Goal: Navigation & Orientation: Find specific page/section

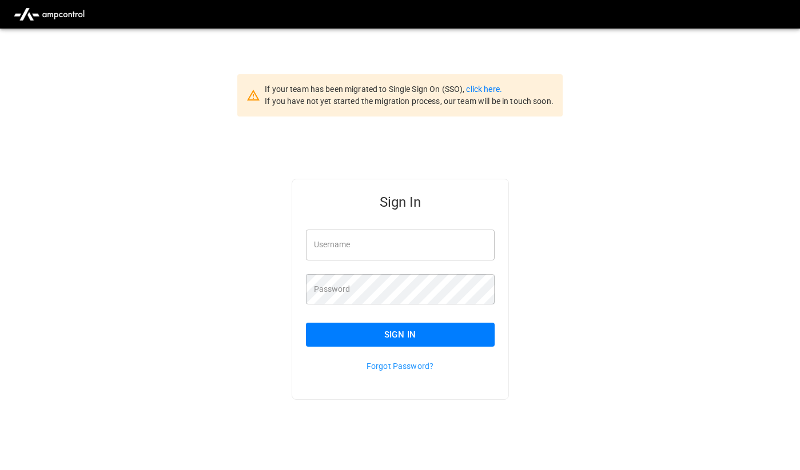
click at [410, 236] on input "Username" at bounding box center [400, 245] width 189 height 30
type input "**********"
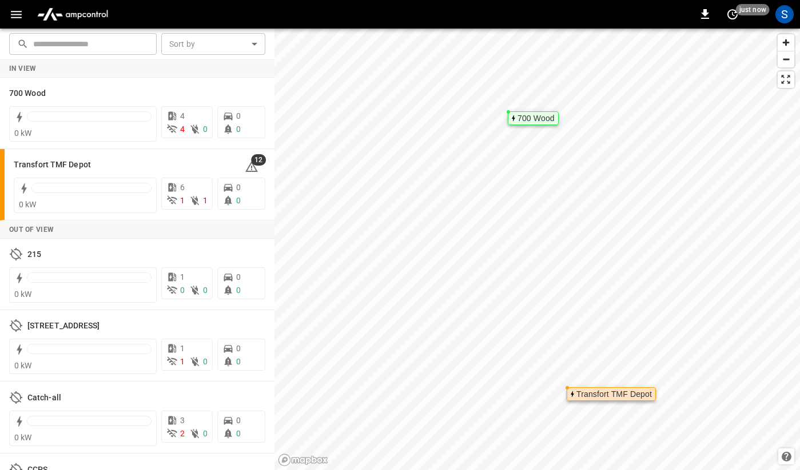
click at [21, 25] on div "0 just now S" at bounding box center [400, 14] width 800 height 29
click at [19, 20] on icon "button" at bounding box center [16, 14] width 14 height 14
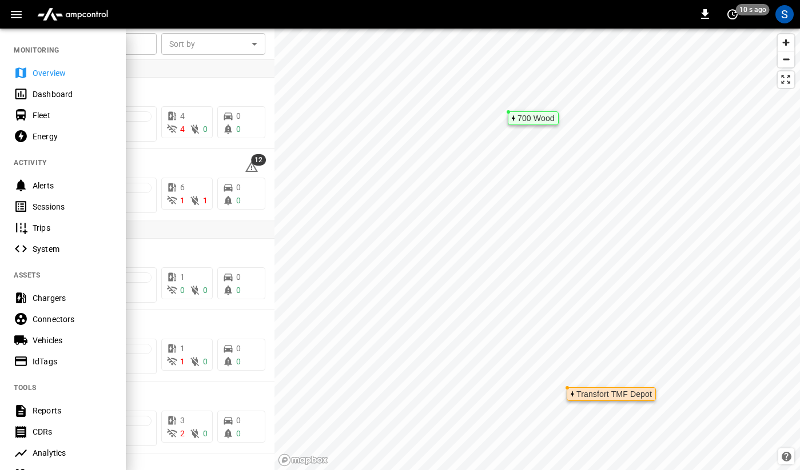
click at [159, 82] on div at bounding box center [400, 235] width 800 height 470
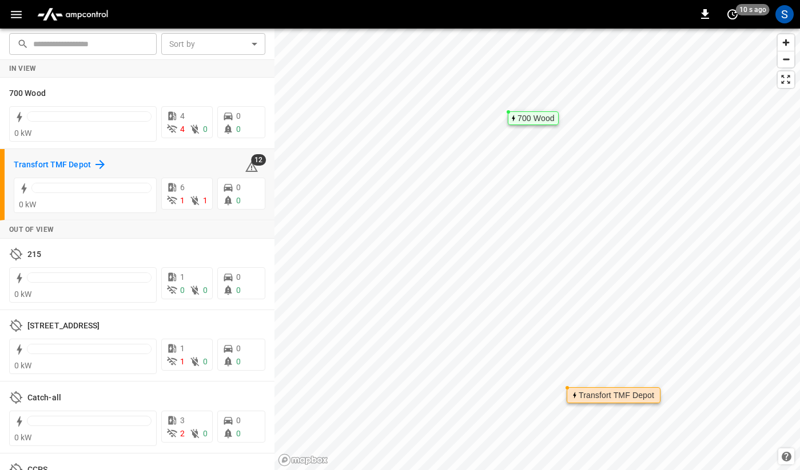
click at [57, 164] on h6 "Transfort TMF Depot" at bounding box center [52, 165] width 77 height 13
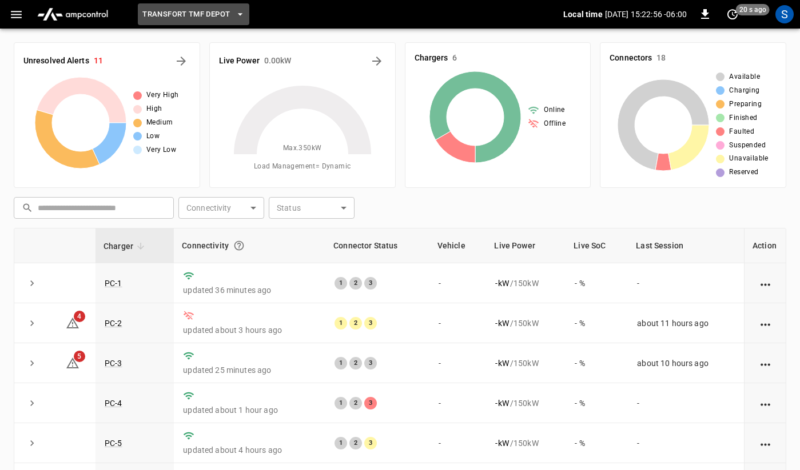
click at [206, 22] on button "Transfort TMF Depot" at bounding box center [193, 14] width 111 height 22
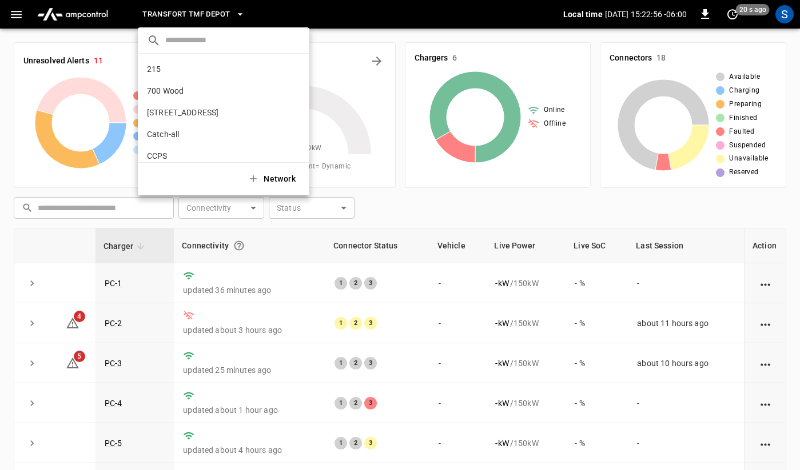
scroll to position [74, 0]
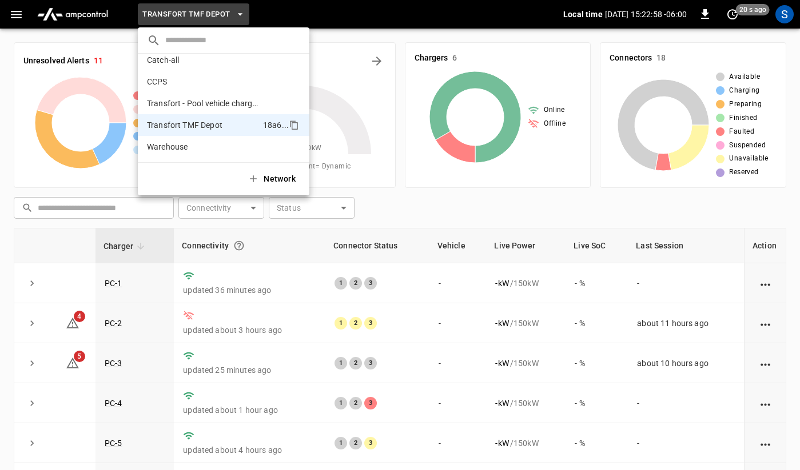
click at [338, 16] on div at bounding box center [400, 235] width 800 height 470
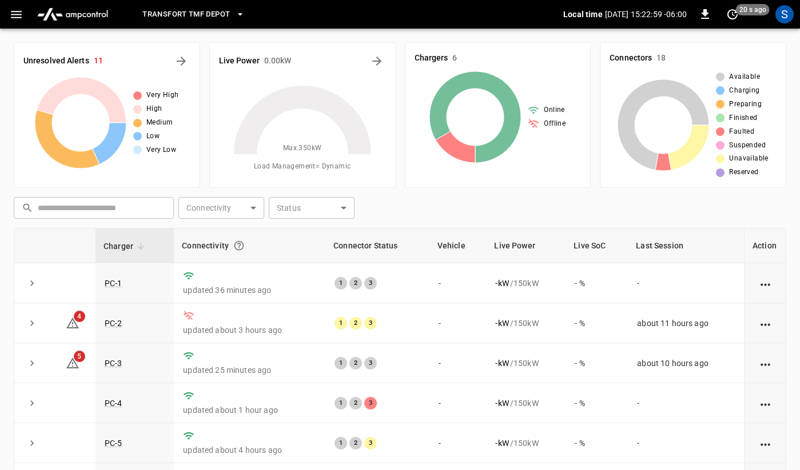
click at [14, 14] on icon "button" at bounding box center [16, 14] width 11 height 7
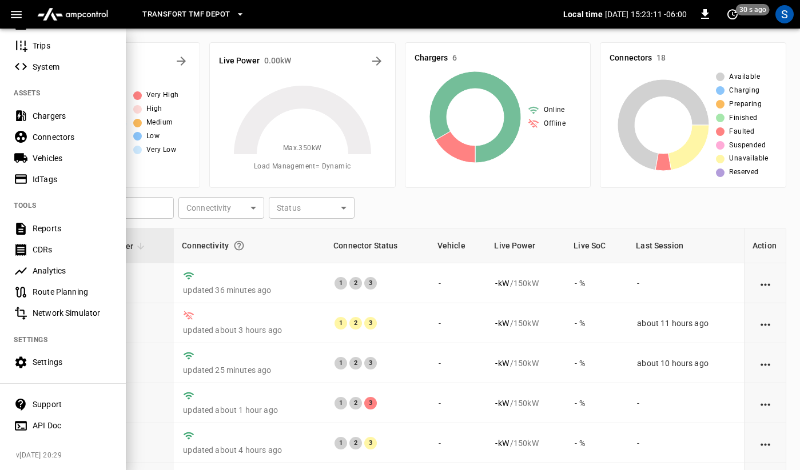
scroll to position [157, 0]
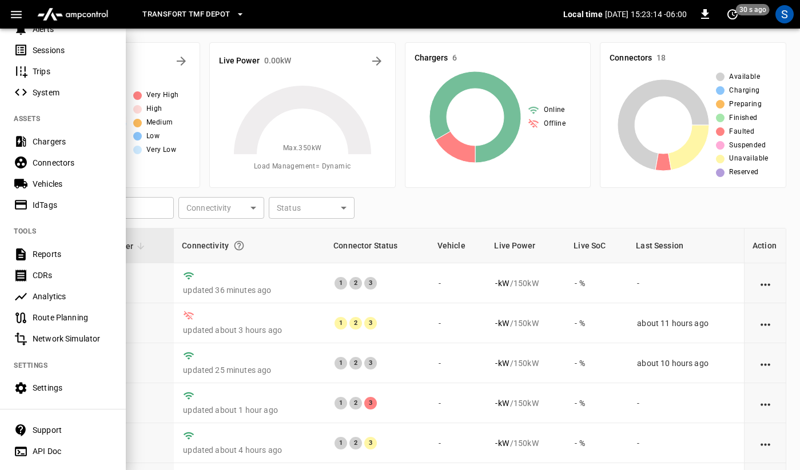
click at [288, 192] on div at bounding box center [400, 235] width 800 height 470
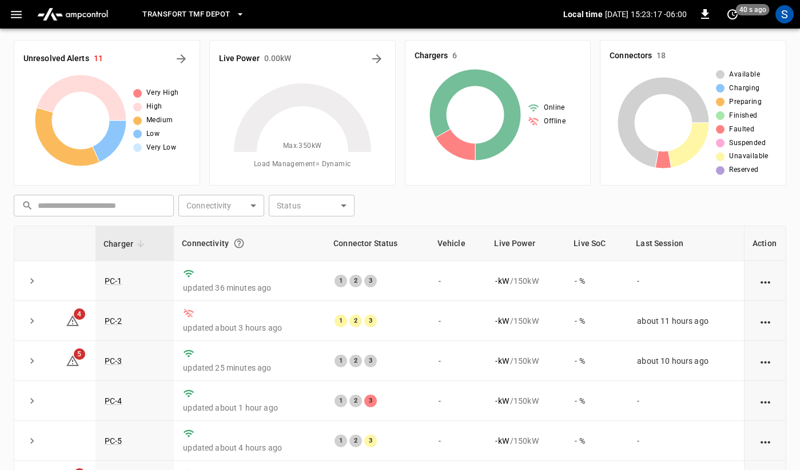
scroll to position [0, 0]
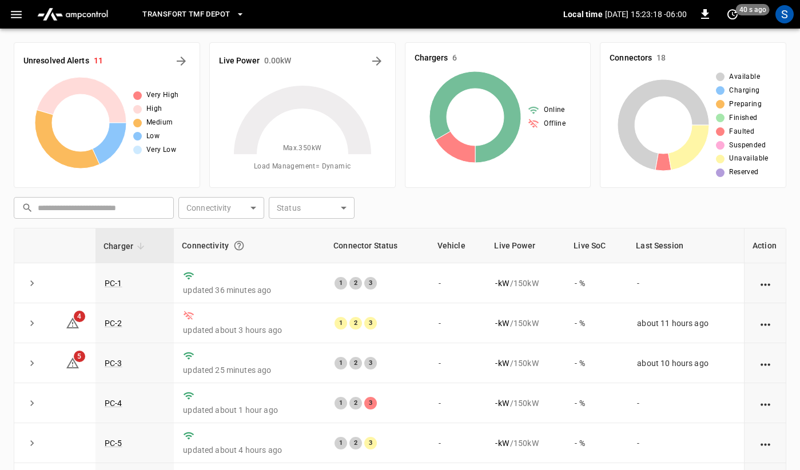
click at [239, 8] on button "Transfort TMF Depot" at bounding box center [193, 14] width 111 height 22
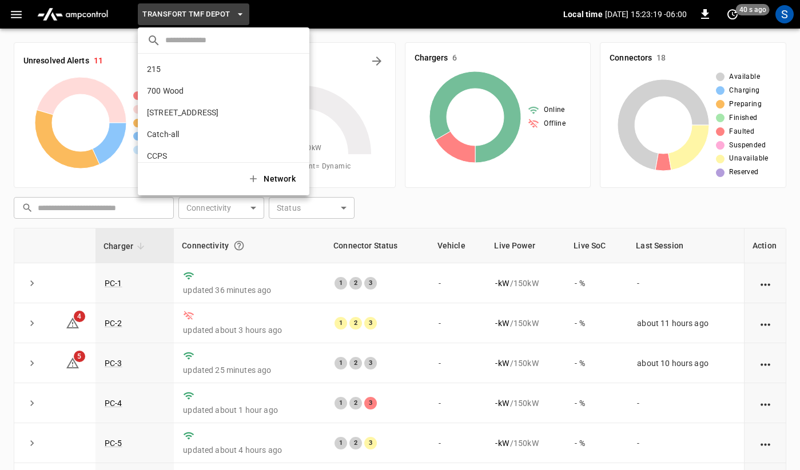
scroll to position [74, 0]
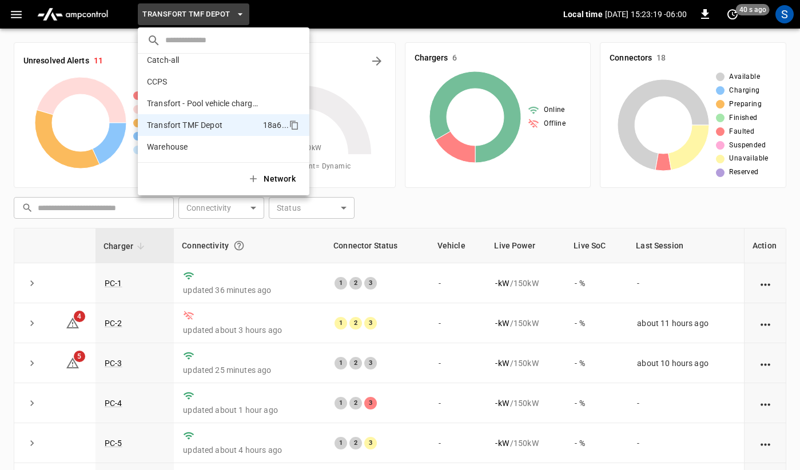
click at [112, 14] on div at bounding box center [400, 235] width 800 height 470
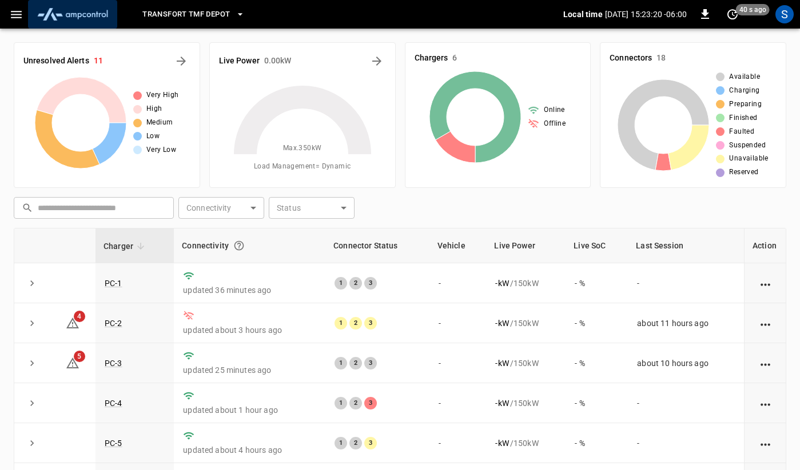
click at [31, 14] on button "menu" at bounding box center [72, 14] width 89 height 29
click at [14, 14] on icon "button" at bounding box center [16, 14] width 11 height 7
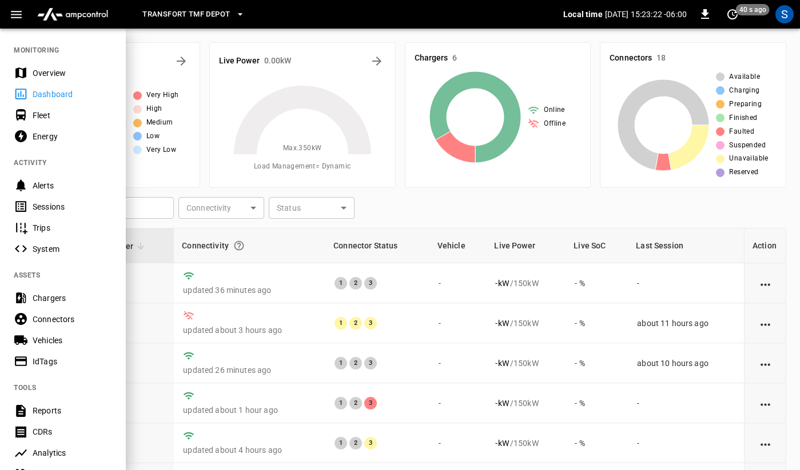
click at [56, 208] on div "Sessions" at bounding box center [72, 206] width 79 height 11
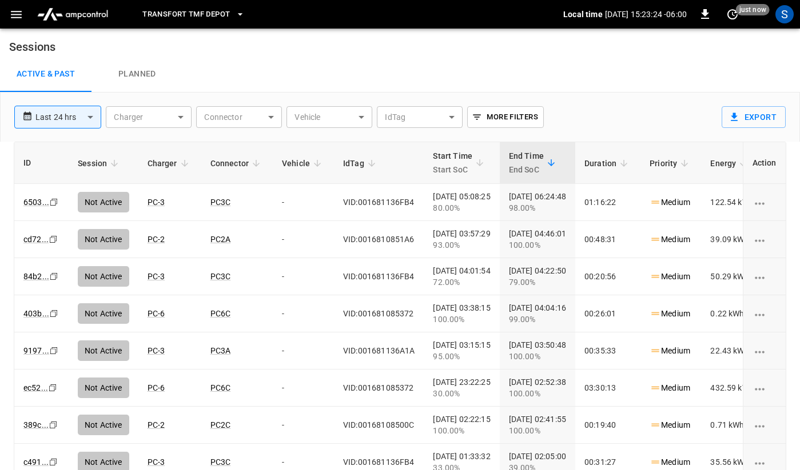
click at [137, 82] on link "Planned" at bounding box center [136, 74] width 91 height 37
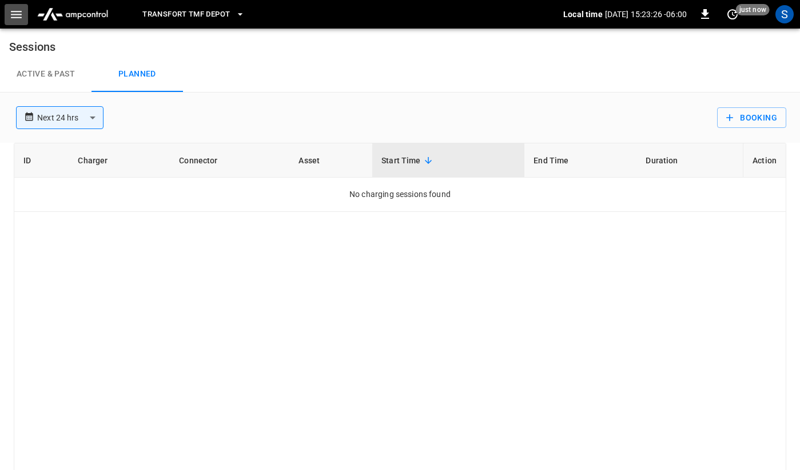
click at [19, 18] on icon "button" at bounding box center [16, 14] width 14 height 14
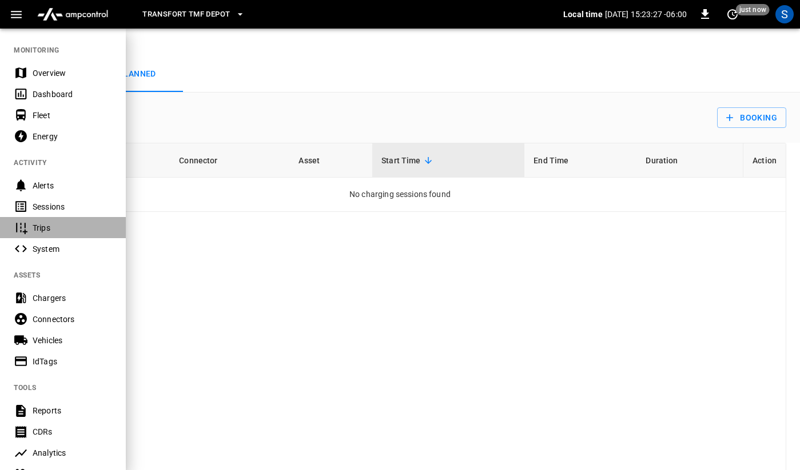
click at [61, 232] on div "Trips" at bounding box center [72, 227] width 79 height 11
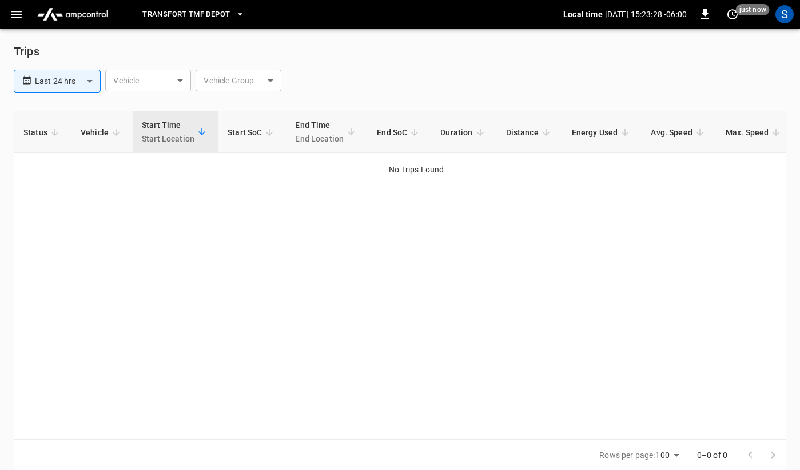
click at [20, 6] on button "button" at bounding box center [16, 14] width 23 height 21
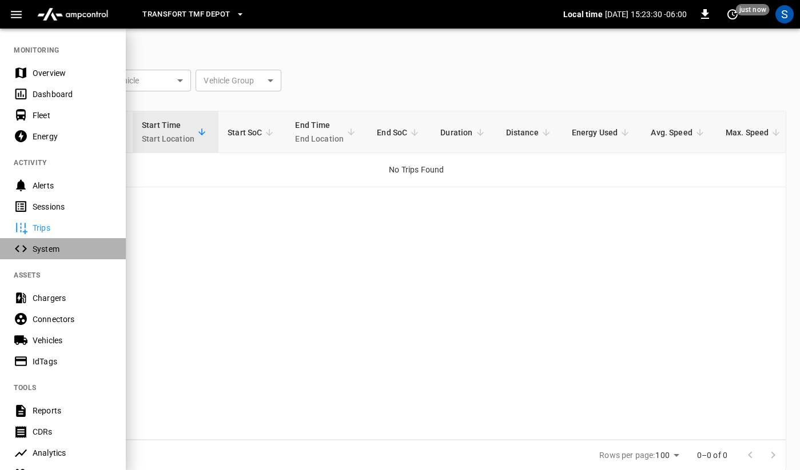
click at [47, 243] on div "System" at bounding box center [63, 248] width 126 height 21
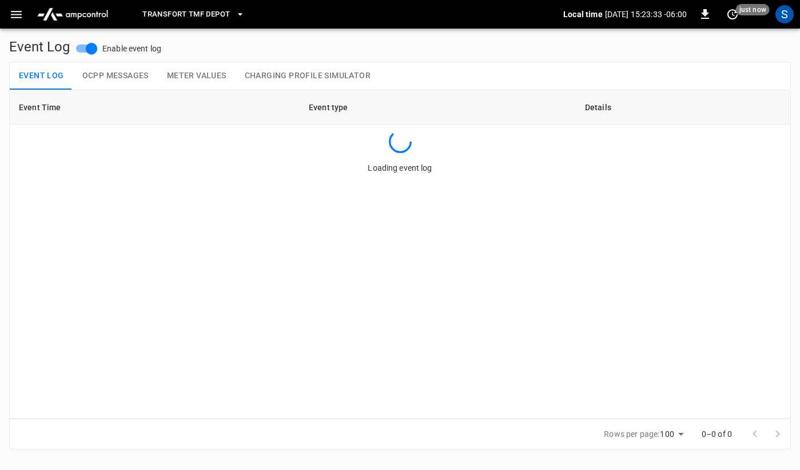
click at [19, 15] on icon "button" at bounding box center [16, 14] width 14 height 14
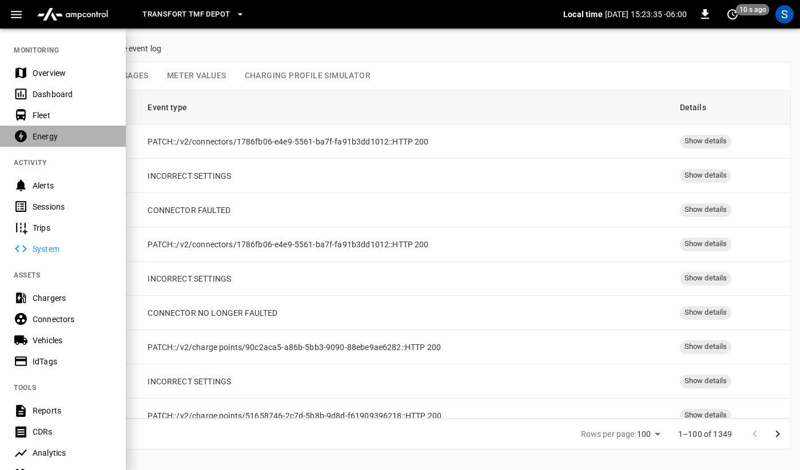
click at [47, 141] on div "Energy" at bounding box center [72, 136] width 79 height 11
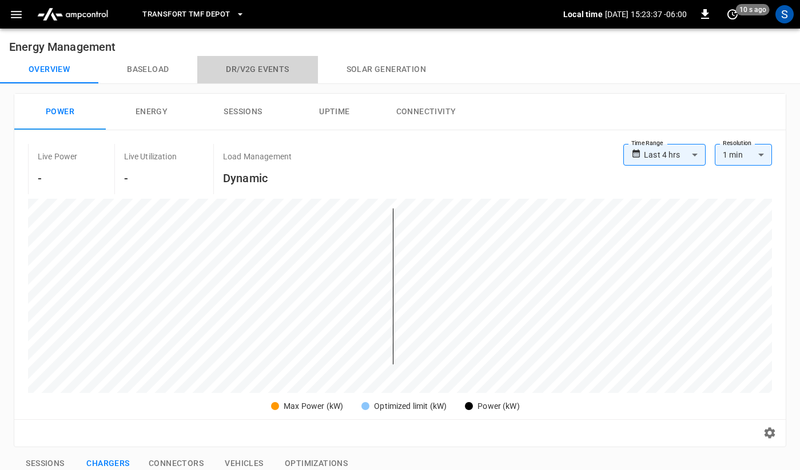
click at [247, 78] on button "Dr/V2G events" at bounding box center [257, 69] width 120 height 27
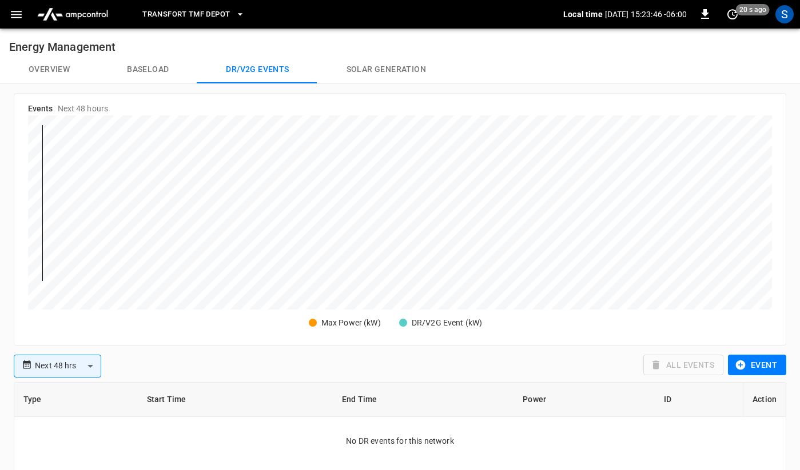
click at [189, 12] on span "Transfort TMF Depot" at bounding box center [185, 14] width 87 height 13
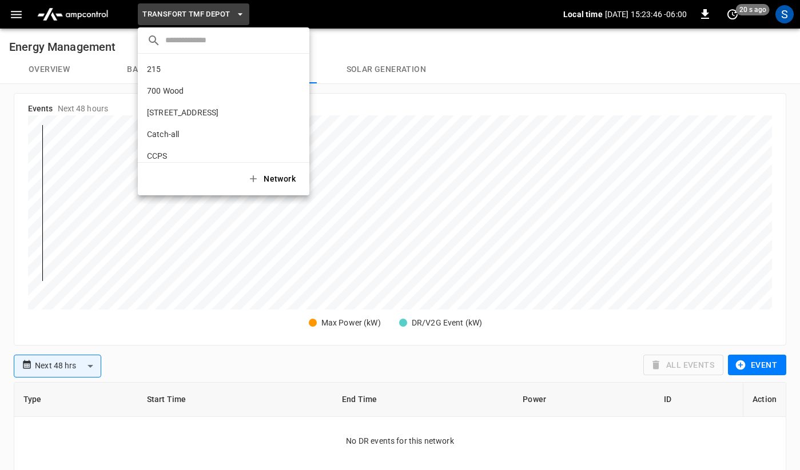
scroll to position [74, 0]
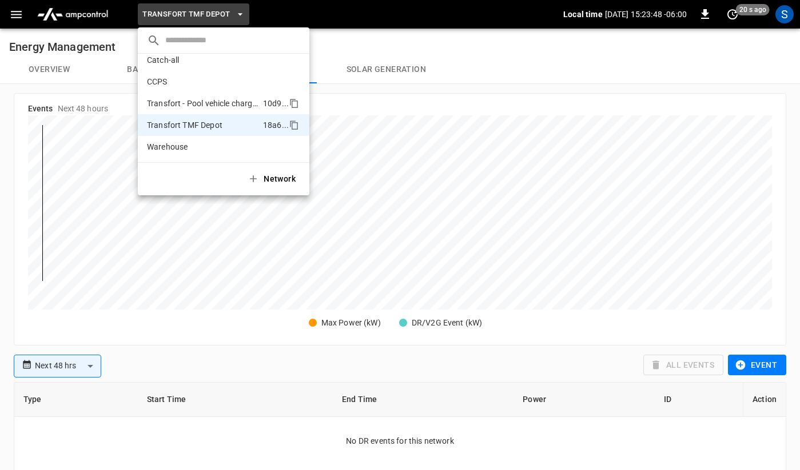
click at [187, 106] on p "Transfort - Pool vehicle charging 1" at bounding box center [202, 103] width 111 height 11
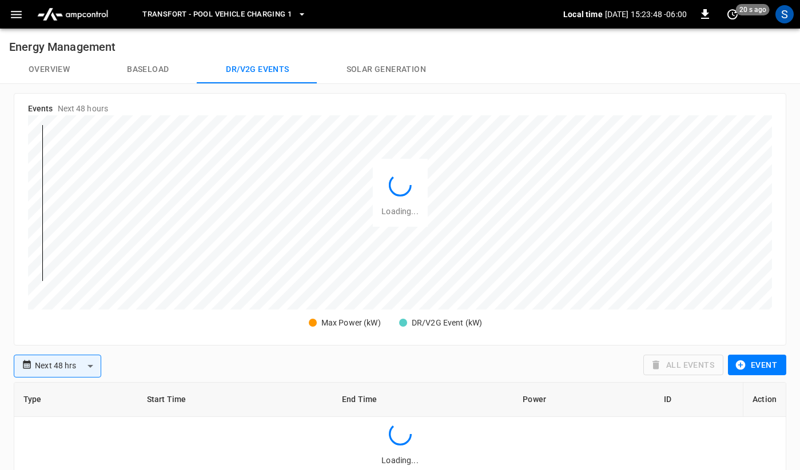
click at [187, 89] on li "Transfort TMF Depot 18a6 ..." at bounding box center [202, 83] width 129 height 12
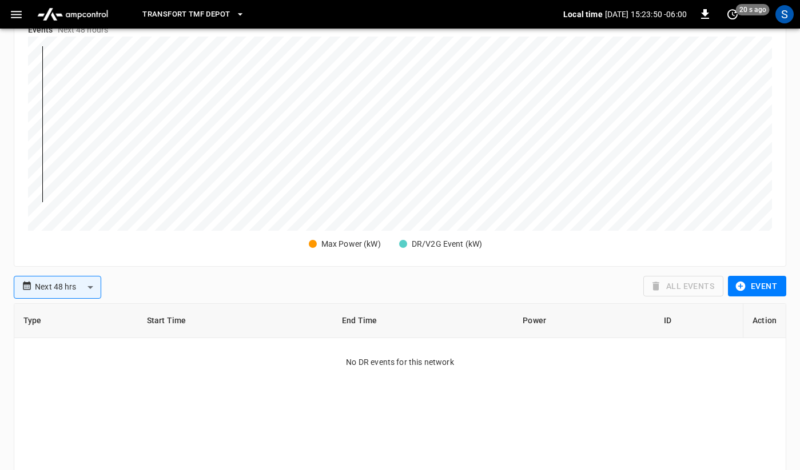
scroll to position [0, 0]
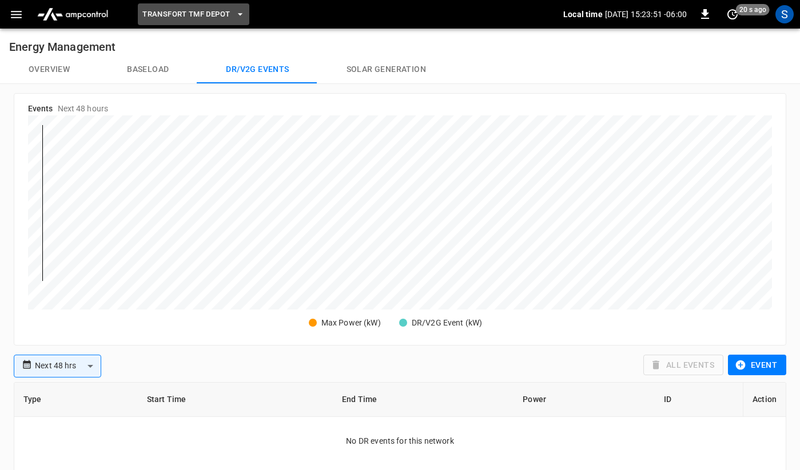
click at [177, 18] on span "Transfort TMF Depot" at bounding box center [185, 14] width 87 height 13
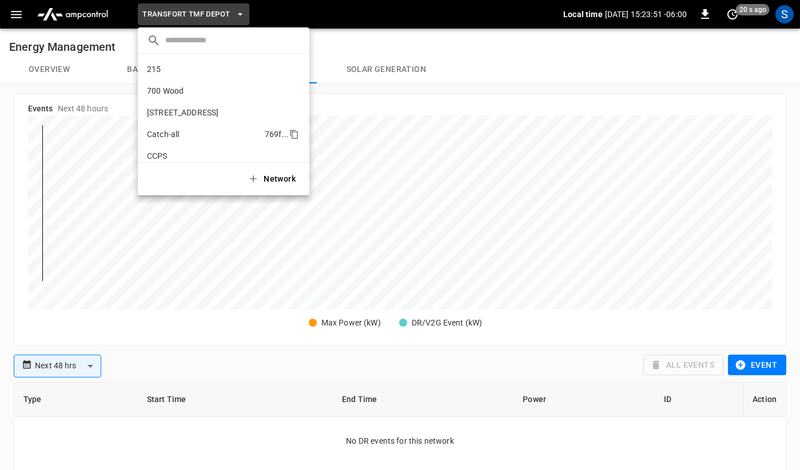
scroll to position [74, 0]
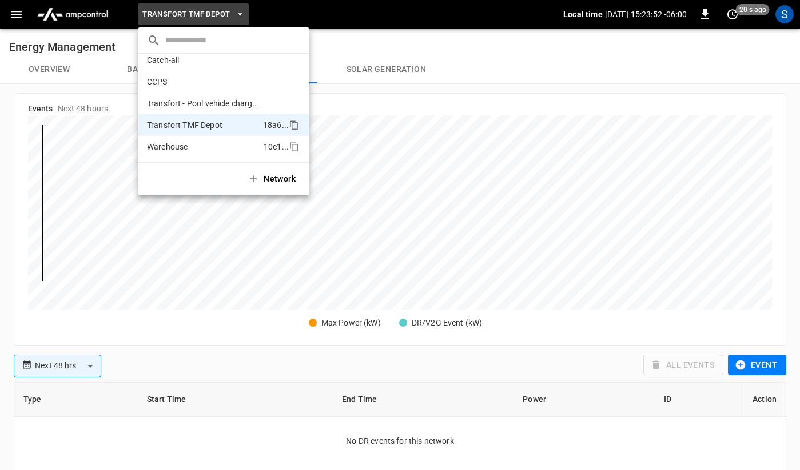
click at [175, 145] on p "Warehouse" at bounding box center [167, 146] width 41 height 11
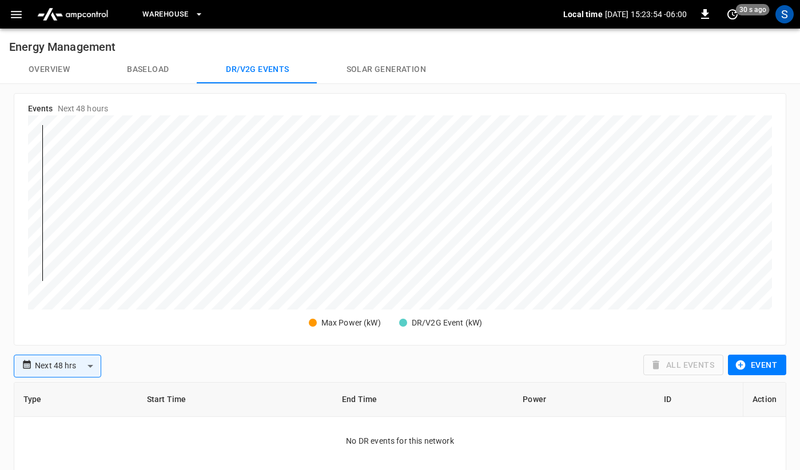
click at [188, 27] on div "Warehouse Local time [DATE] 15:23:54 -06:00 0 30 s ago S" at bounding box center [400, 14] width 800 height 29
click at [187, 19] on span "Warehouse" at bounding box center [165, 14] width 46 height 13
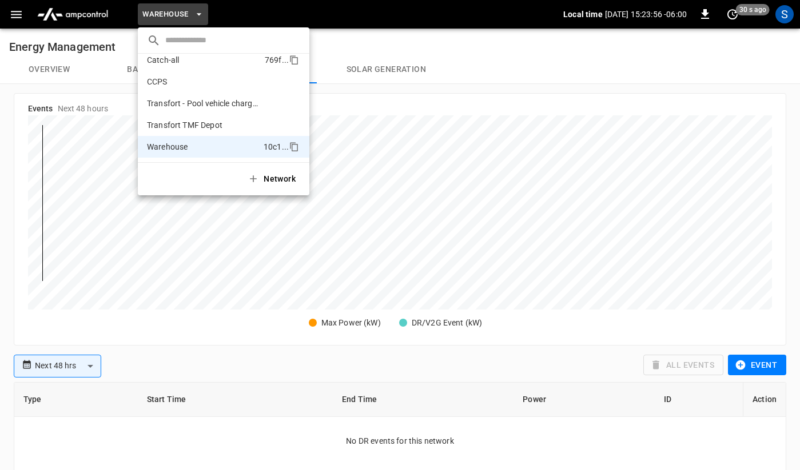
click at [184, 65] on li "Catch-all 769f ..." at bounding box center [224, 60] width 172 height 22
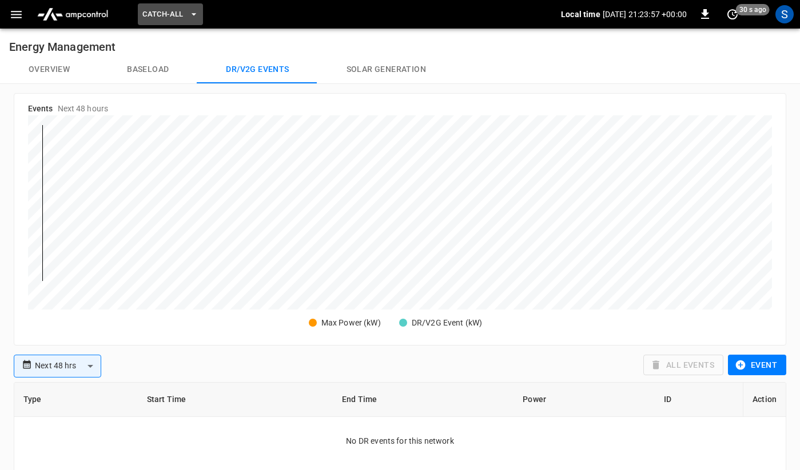
click at [183, 13] on span "Catch-all" at bounding box center [162, 14] width 41 height 13
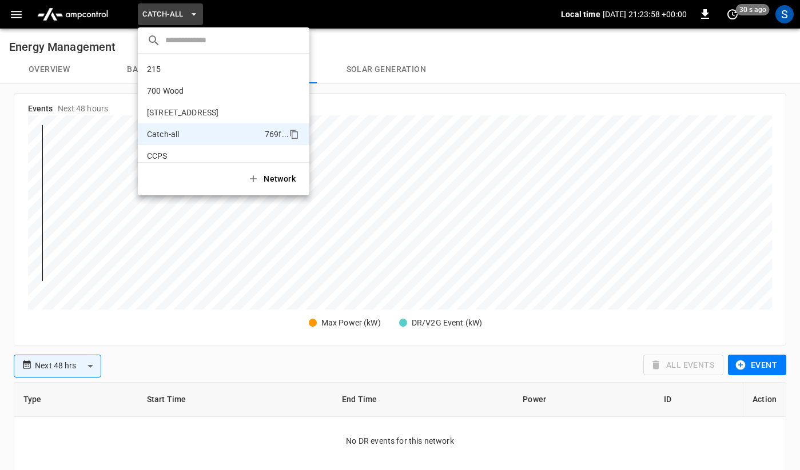
scroll to position [62, 0]
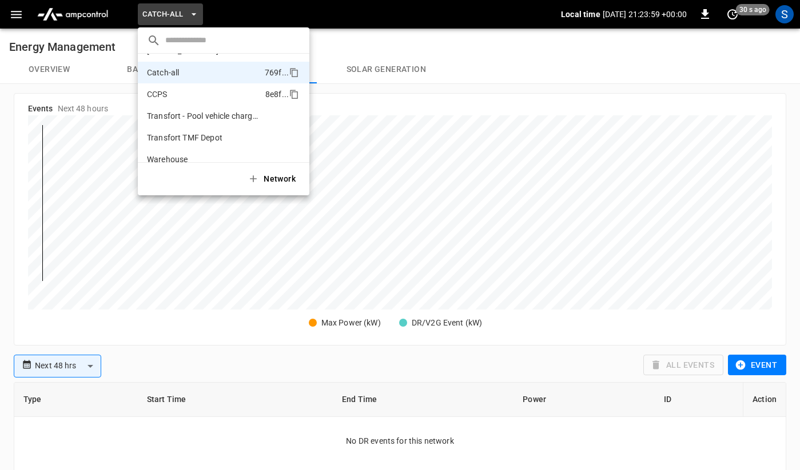
click at [178, 94] on li "CCPS 8e8f ..." at bounding box center [224, 94] width 172 height 22
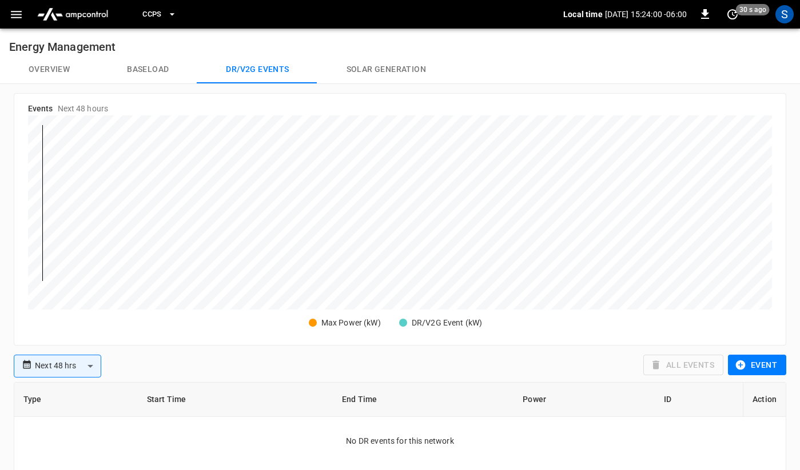
click at [176, 17] on icon "button" at bounding box center [171, 14] width 11 height 11
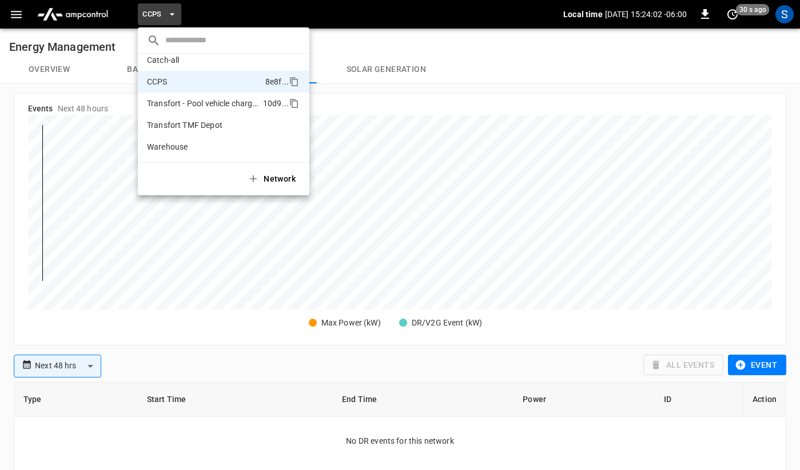
scroll to position [0, 0]
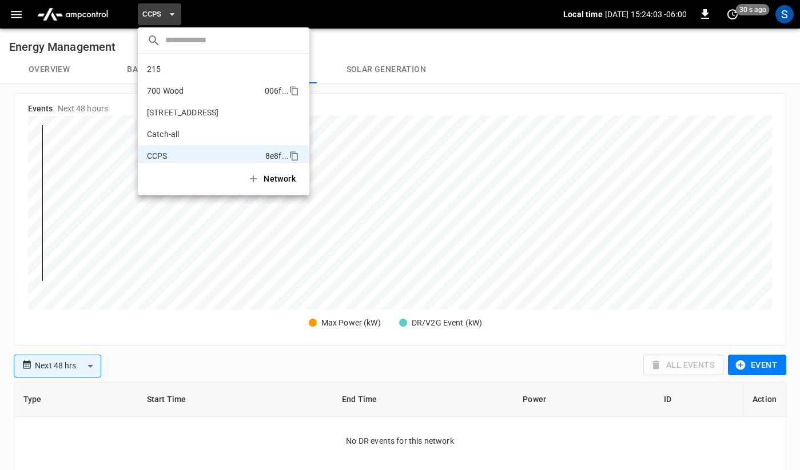
click at [173, 94] on p "700 Wood" at bounding box center [165, 90] width 37 height 11
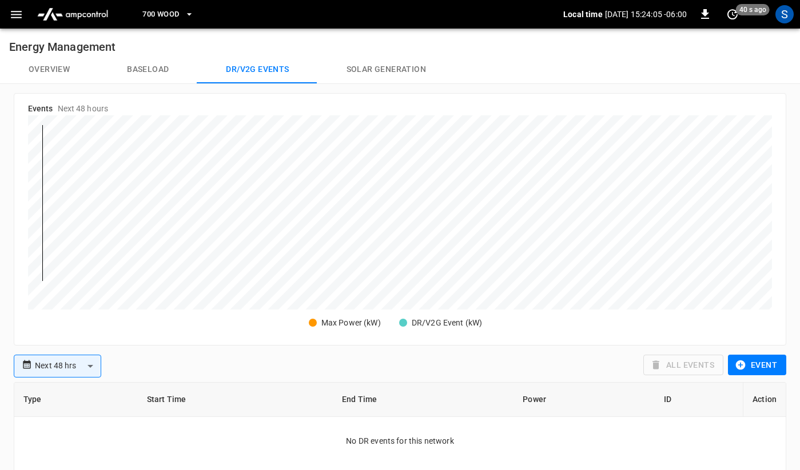
click at [172, 25] on button "700 Wood" at bounding box center [168, 14] width 61 height 22
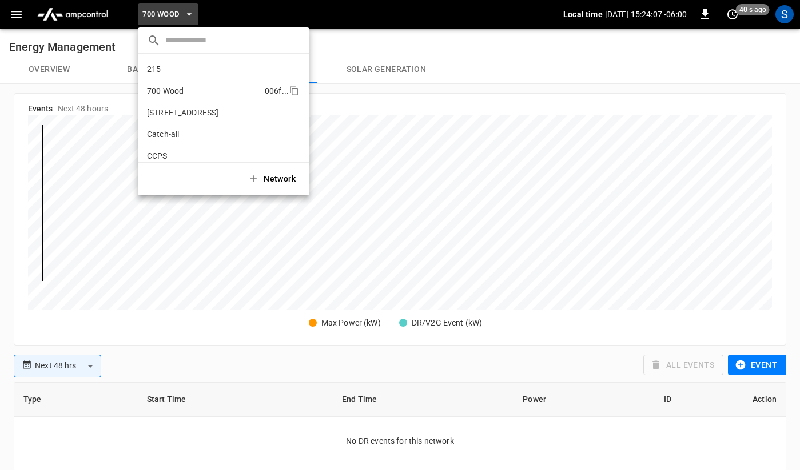
click at [168, 71] on li "215 cb5b ..." at bounding box center [224, 69] width 172 height 22
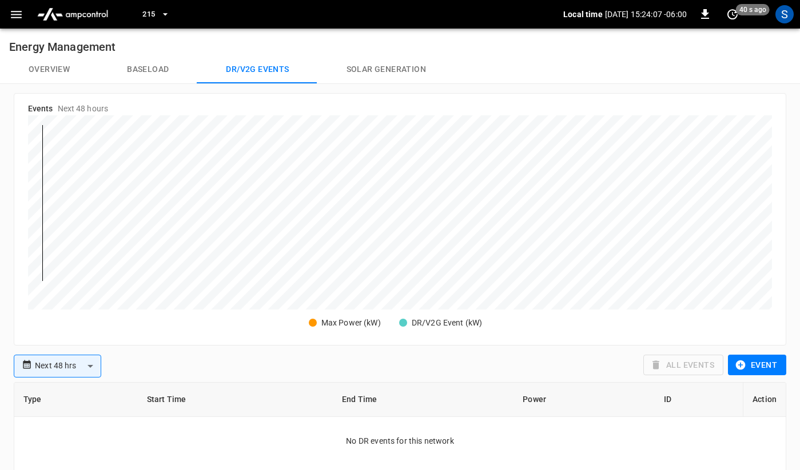
click at [170, 14] on icon "button" at bounding box center [165, 14] width 11 height 11
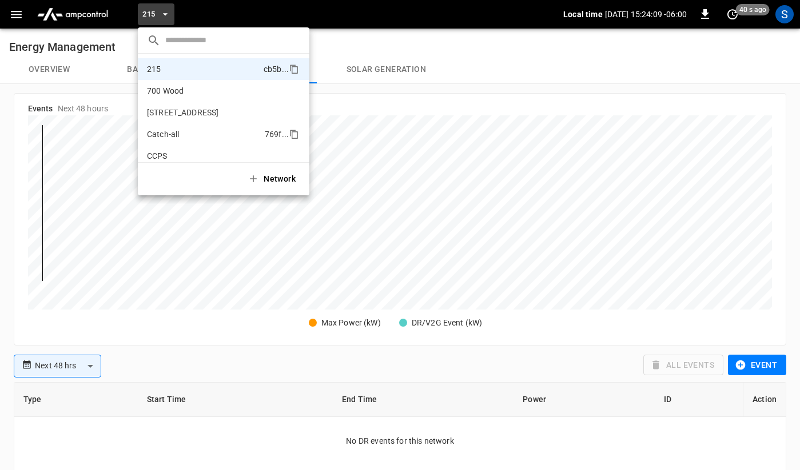
click at [170, 130] on p "Catch-all" at bounding box center [163, 134] width 32 height 11
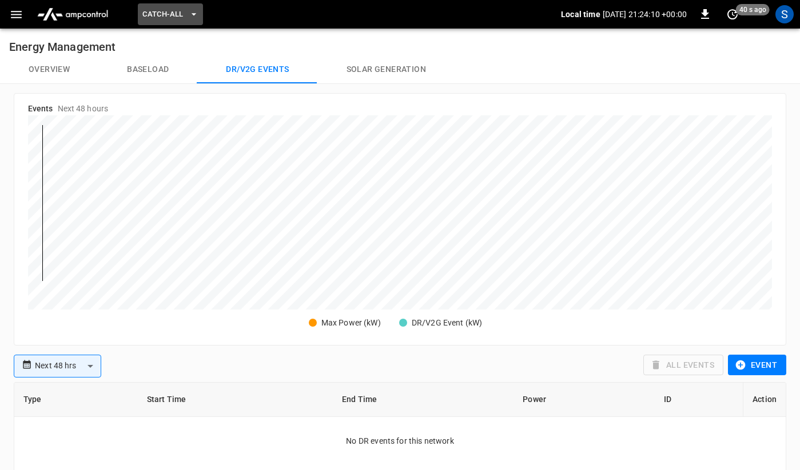
click at [164, 24] on button "Catch-all" at bounding box center [170, 14] width 65 height 22
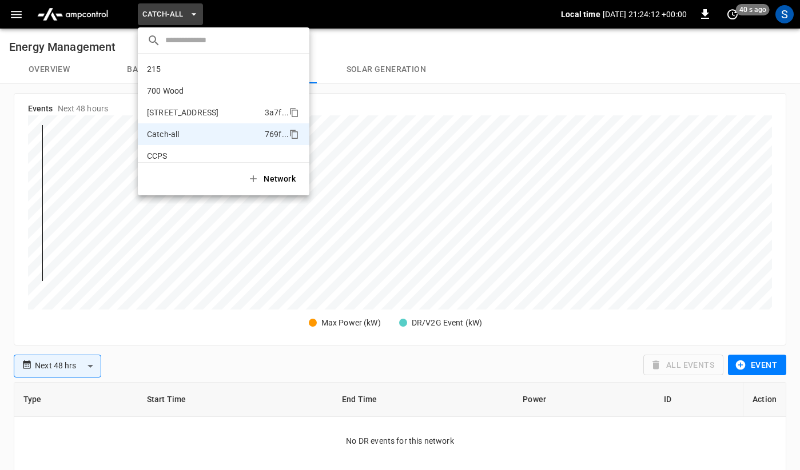
click at [170, 110] on p "[STREET_ADDRESS]" at bounding box center [182, 112] width 71 height 11
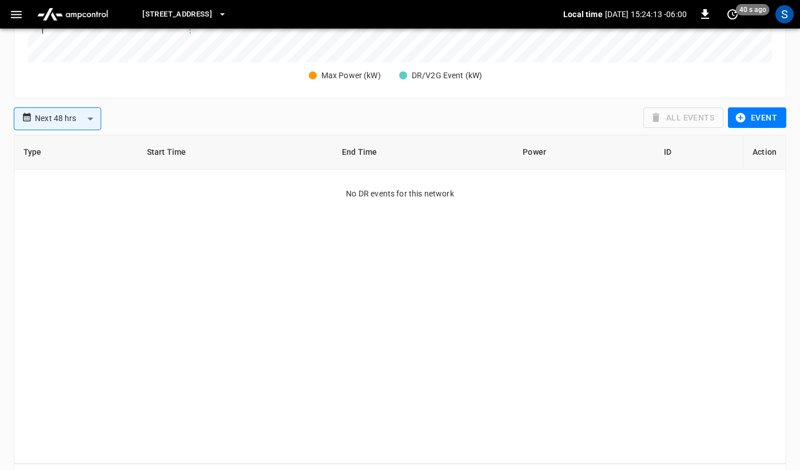
scroll to position [281, 0]
